Goal: Find specific page/section: Find specific page/section

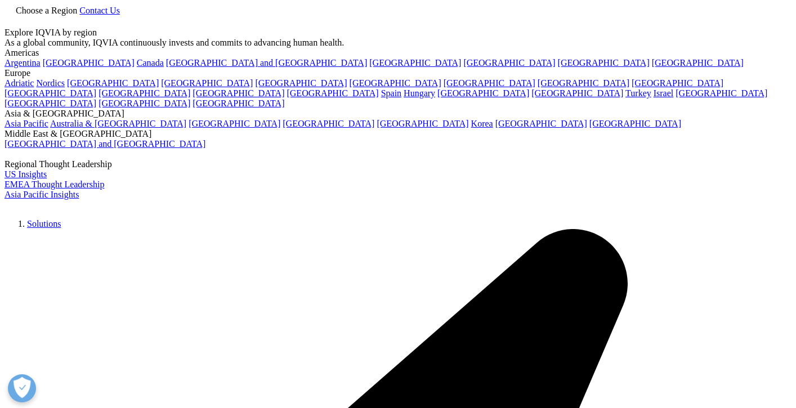
click at [190, 98] on link "[GEOGRAPHIC_DATA]" at bounding box center [144, 93] width 92 height 10
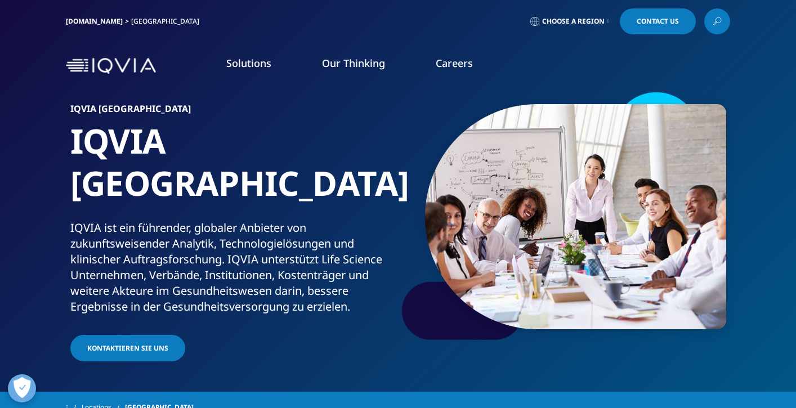
click at [446, 61] on link "Careers" at bounding box center [454, 63] width 37 height 14
click at [69, 181] on link "WEITERE INFORMATIONEN" at bounding box center [109, 181] width 185 height 10
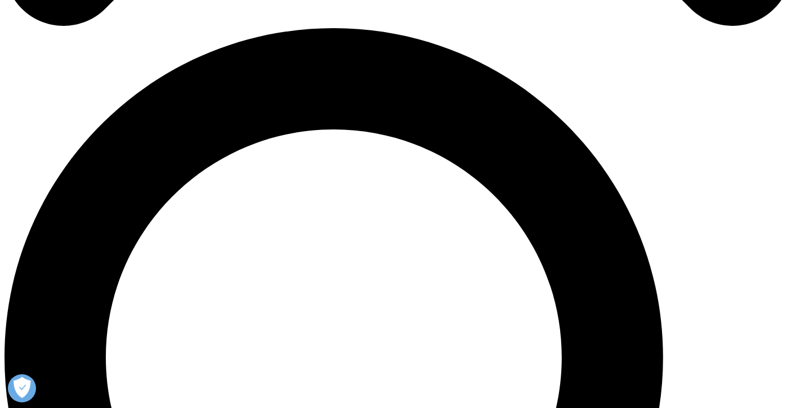
scroll to position [775, 0]
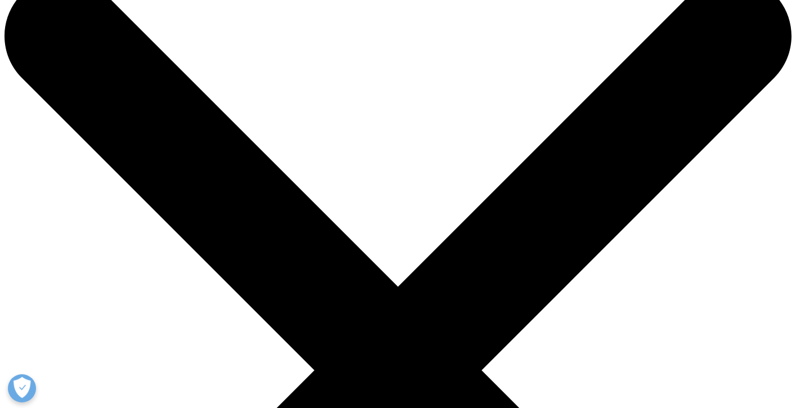
scroll to position [40, 0]
